Goal: Book appointment/travel/reservation

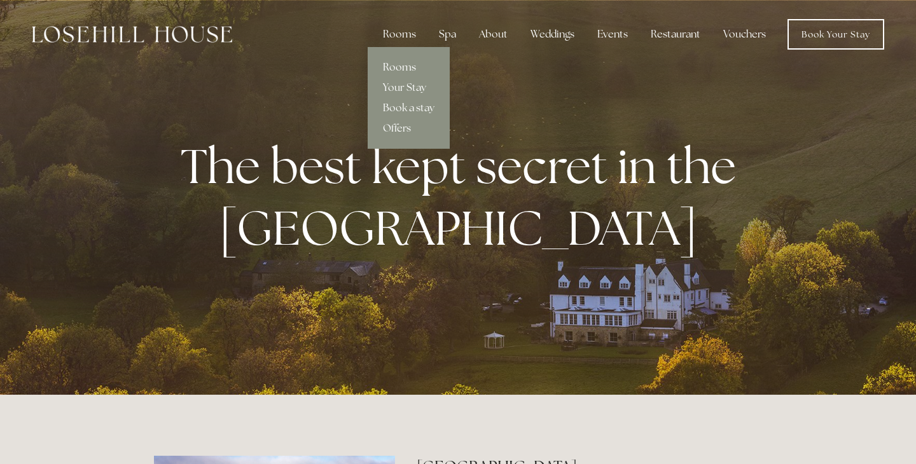
click at [405, 64] on link "Rooms" at bounding box center [409, 67] width 82 height 20
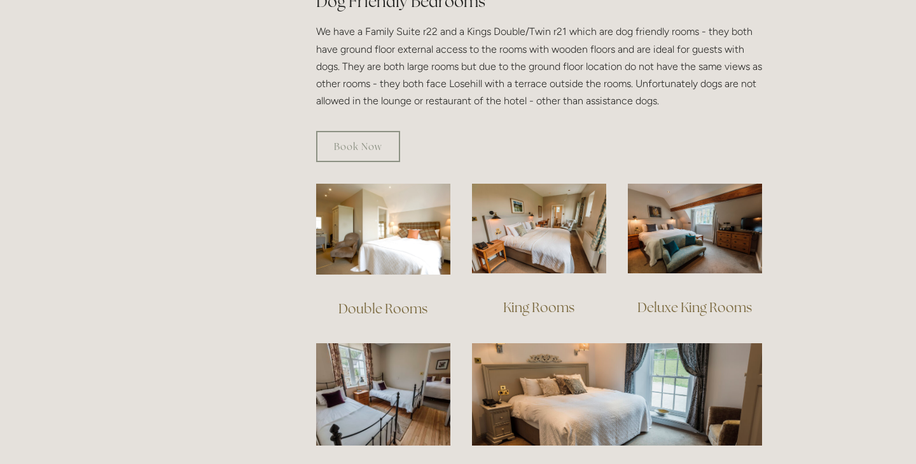
scroll to position [733, 0]
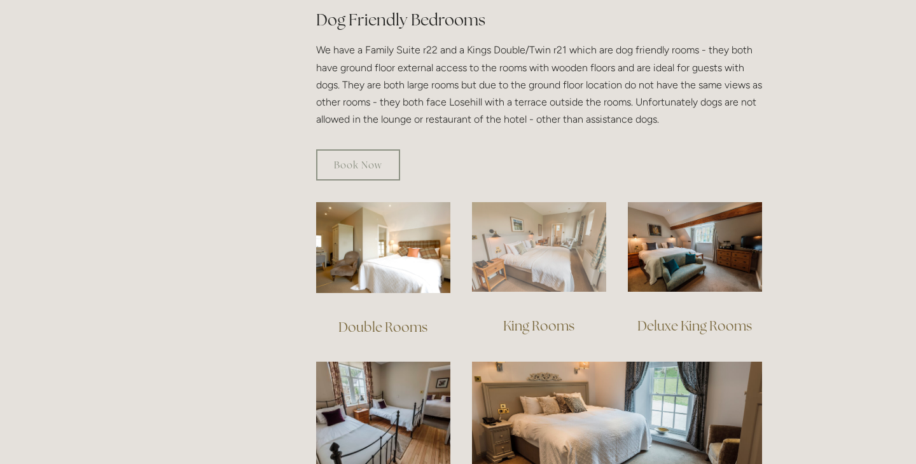
click at [536, 206] on img at bounding box center [539, 247] width 134 height 90
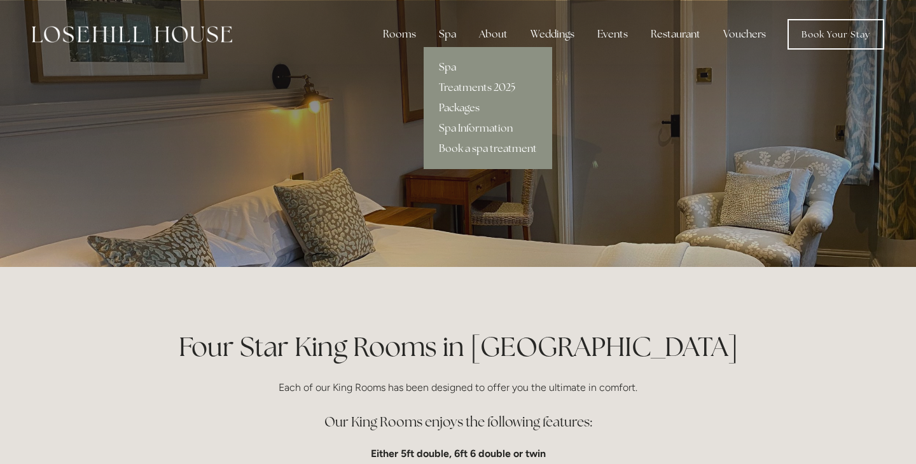
click at [456, 66] on link "Spa" at bounding box center [488, 67] width 129 height 20
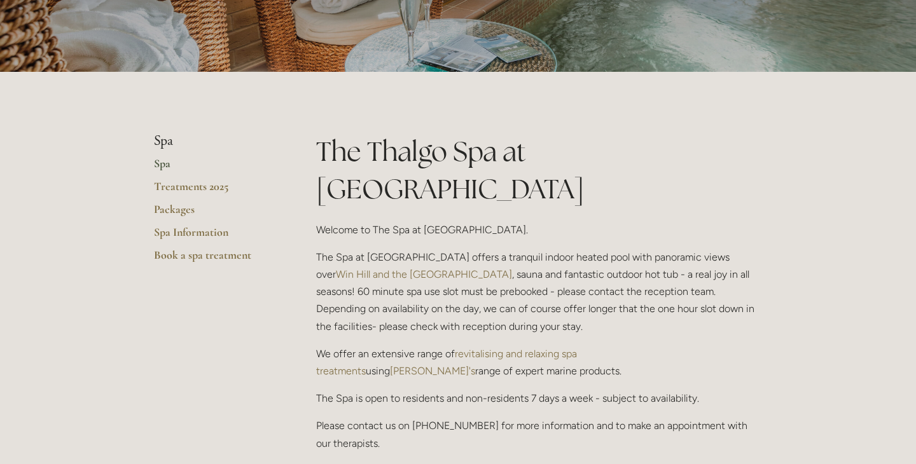
scroll to position [197, 0]
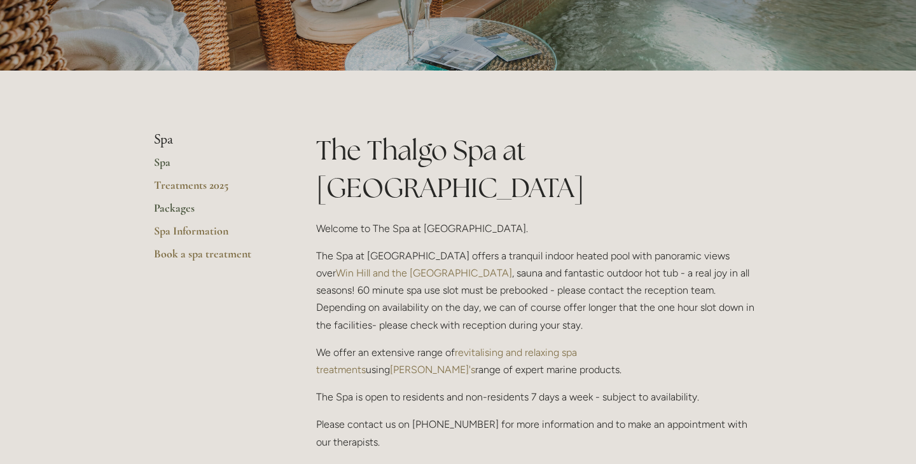
click at [166, 207] on link "Packages" at bounding box center [215, 212] width 122 height 23
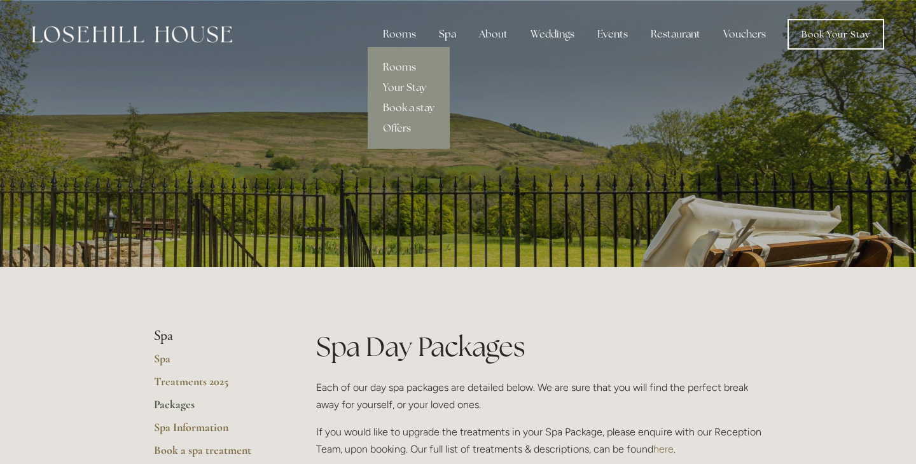
click at [428, 109] on link "Book a stay" at bounding box center [409, 108] width 82 height 20
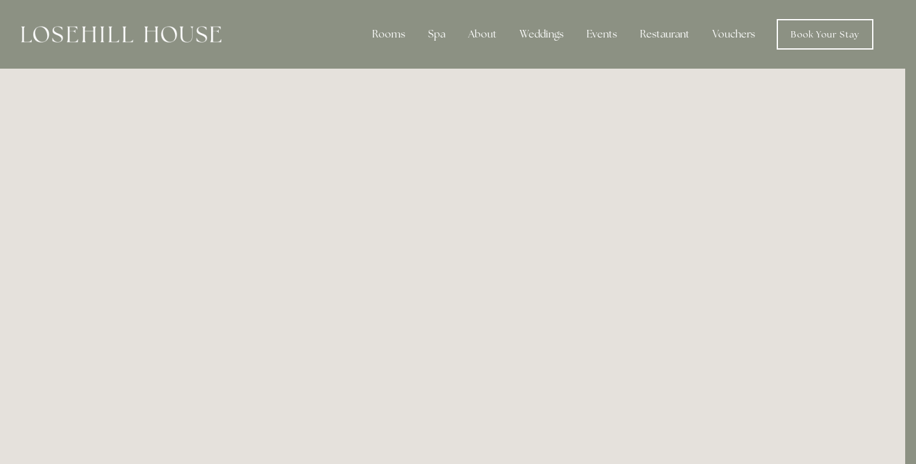
scroll to position [0, 11]
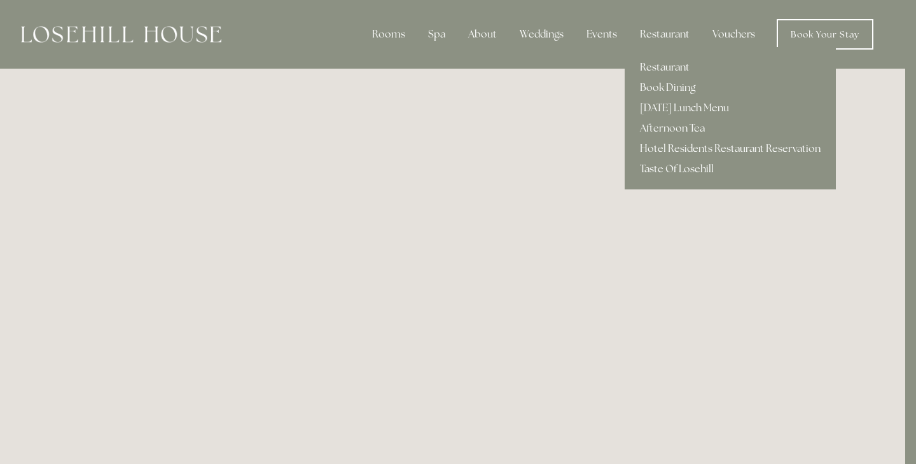
click at [672, 67] on link "Restaurant" at bounding box center [730, 67] width 211 height 20
